Goal: Task Accomplishment & Management: Use online tool/utility

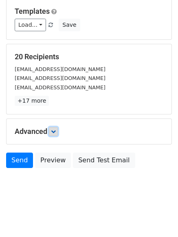
click at [54, 128] on link at bounding box center [53, 131] width 9 height 9
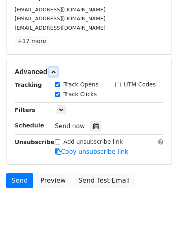
scroll to position [158, 0]
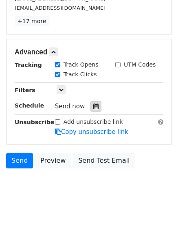
click at [93, 106] on icon at bounding box center [95, 107] width 5 height 6
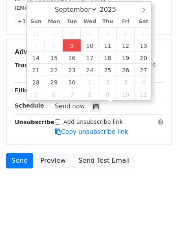
type input "2025-09-09 13:59"
type input "01"
type input "59"
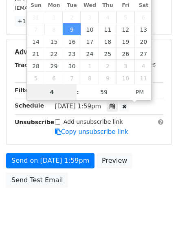
type input "4"
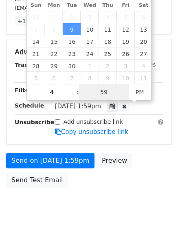
type input "2025-09-09 16:59"
type input "04"
type input "1"
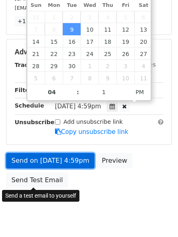
type input "2025-09-09 16:01"
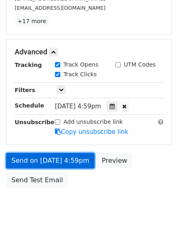
click at [51, 162] on link "Send on Sep 9 at 4:59pm" at bounding box center [50, 160] width 88 height 15
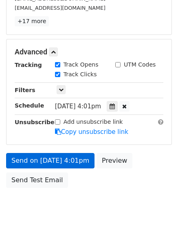
scroll to position [145, 0]
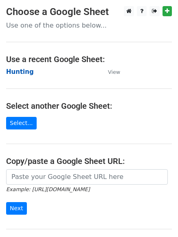
click at [13, 70] on strong "Hunting" at bounding box center [20, 71] width 28 height 7
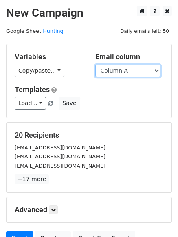
click at [110, 72] on select "Column A Column B Column C Column D Column E" at bounding box center [127, 71] width 65 height 13
select select "Column B"
click at [95, 65] on select "Column A Column B Column C Column D Column E" at bounding box center [127, 71] width 65 height 13
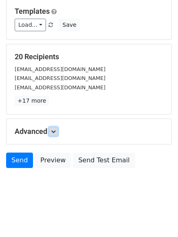
click at [56, 132] on icon at bounding box center [53, 131] width 5 height 5
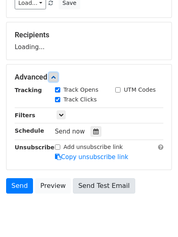
scroll to position [126, 0]
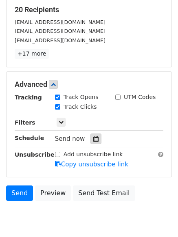
click at [90, 141] on div at bounding box center [95, 139] width 11 height 11
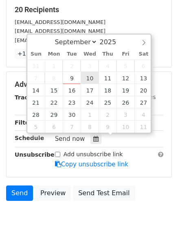
type input "2025-09-10 12:00"
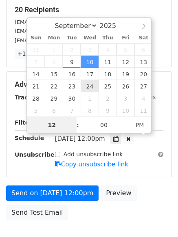
scroll to position [0, 0]
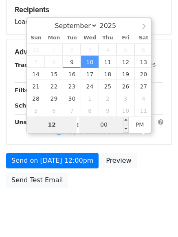
type input "5"
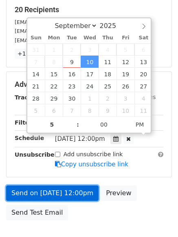
type input "2025-09-10 17:00"
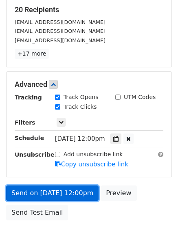
click at [55, 188] on link "Send on Sep 10 at 12:00pm" at bounding box center [52, 193] width 92 height 15
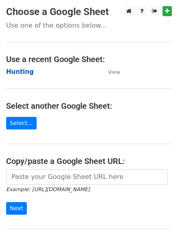
click at [14, 72] on strong "Hunting" at bounding box center [20, 71] width 28 height 7
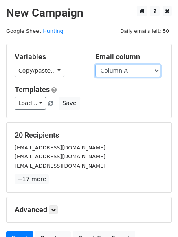
click at [124, 71] on select "Column A Column B Column C Column D Column E" at bounding box center [127, 71] width 65 height 13
select select "Column C"
click at [95, 65] on select "Column A Column B Column C Column D Column E" at bounding box center [127, 71] width 65 height 13
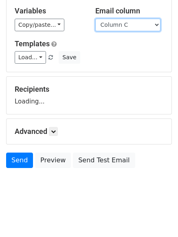
scroll to position [46, 0]
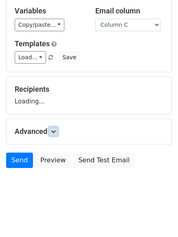
click at [58, 134] on link at bounding box center [53, 131] width 9 height 9
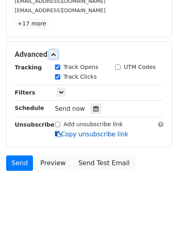
scroll to position [158, 0]
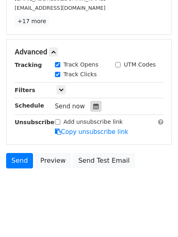
click at [93, 109] on icon at bounding box center [95, 107] width 5 height 6
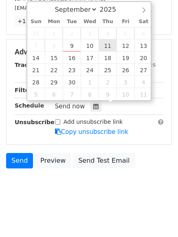
type input "2025-09-11 12:00"
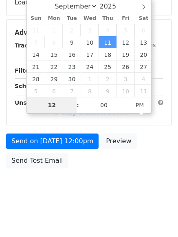
type input "6"
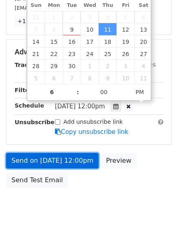
type input "2025-09-11 18:00"
click at [50, 159] on link "Send on Sep 11 at 12:00pm" at bounding box center [52, 160] width 92 height 15
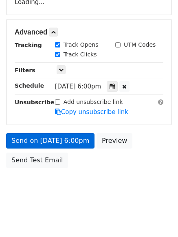
scroll to position [145, 0]
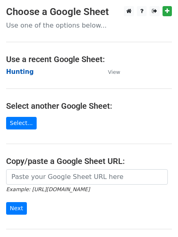
click at [26, 70] on strong "Hunting" at bounding box center [20, 71] width 28 height 7
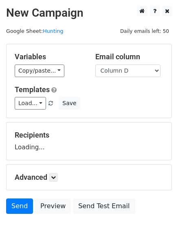
select select "Column D"
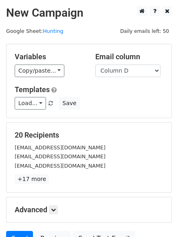
scroll to position [46, 0]
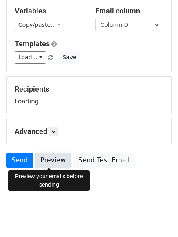
click at [61, 163] on link "Preview" at bounding box center [53, 160] width 36 height 15
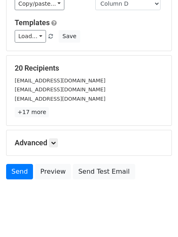
scroll to position [78, 0]
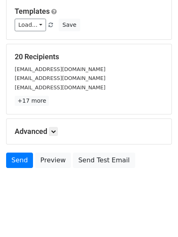
click at [49, 130] on h5 "Advanced" at bounding box center [89, 131] width 148 height 9
click at [52, 130] on icon at bounding box center [53, 131] width 5 height 5
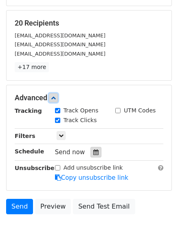
scroll to position [157, 0]
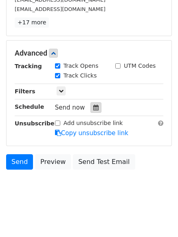
click at [95, 107] on div at bounding box center [95, 107] width 11 height 11
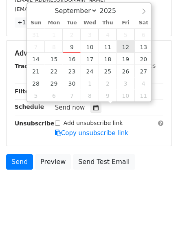
type input "2025-09-12 12:00"
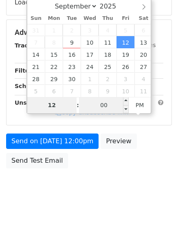
type input "7"
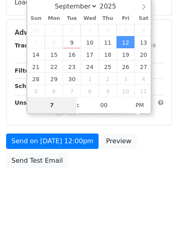
scroll to position [157, 0]
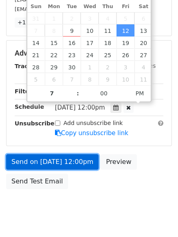
type input "2025-09-12 19:00"
click at [54, 163] on link "Send on Sep 12 at 12:00pm" at bounding box center [52, 161] width 92 height 15
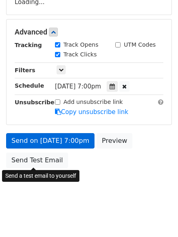
scroll to position [145, 0]
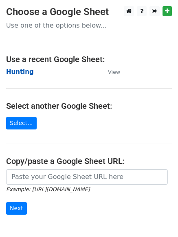
click at [19, 70] on strong "Hunting" at bounding box center [20, 71] width 28 height 7
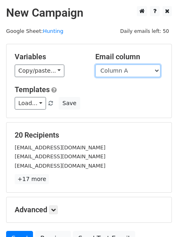
click at [132, 65] on select "Column A Column B Column C Column D Column E" at bounding box center [127, 71] width 65 height 13
select select "Column E"
click at [95, 65] on select "Column A Column B Column C Column D Column E" at bounding box center [127, 71] width 65 height 13
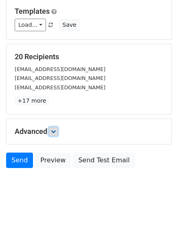
click at [51, 131] on link at bounding box center [53, 131] width 9 height 9
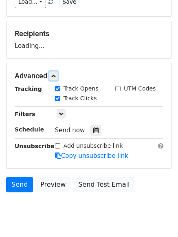
scroll to position [126, 0]
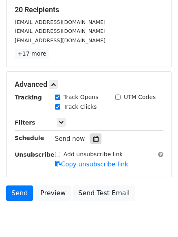
click at [95, 141] on div at bounding box center [95, 139] width 11 height 11
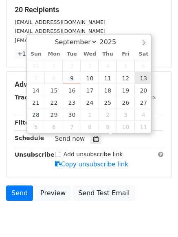
type input "[DATE] 12:00"
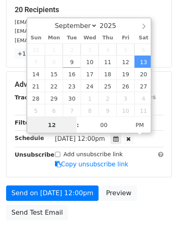
scroll to position [0, 0]
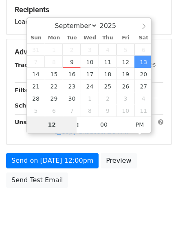
type input "8"
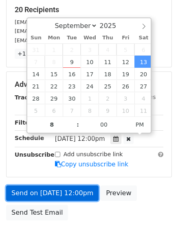
click at [53, 188] on link "Send on [DATE] 12:00pm" at bounding box center [52, 193] width 92 height 15
type input "[DATE] 20:00"
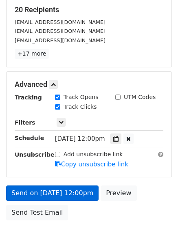
click at [53, 188] on link "Send on [DATE] 12:00pm" at bounding box center [52, 193] width 92 height 15
